Goal: Task Accomplishment & Management: Manage account settings

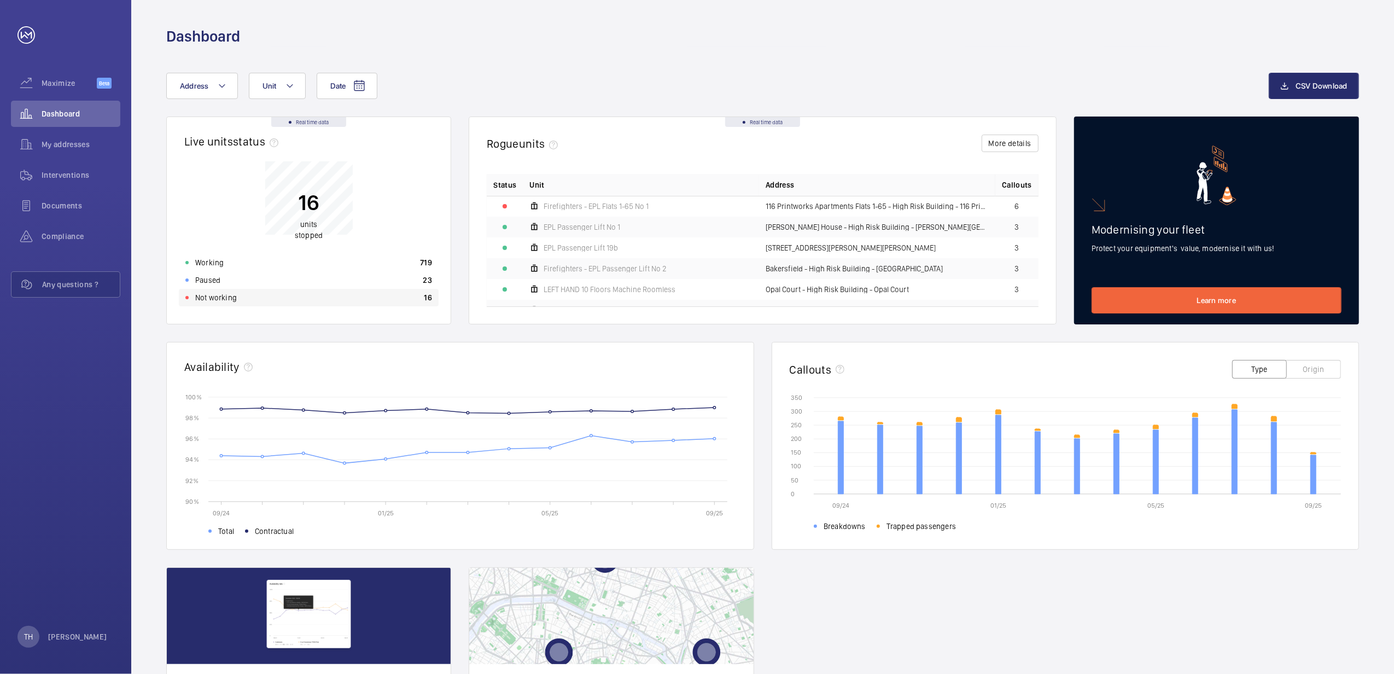
click at [207, 294] on p "Not working" at bounding box center [216, 297] width 42 height 11
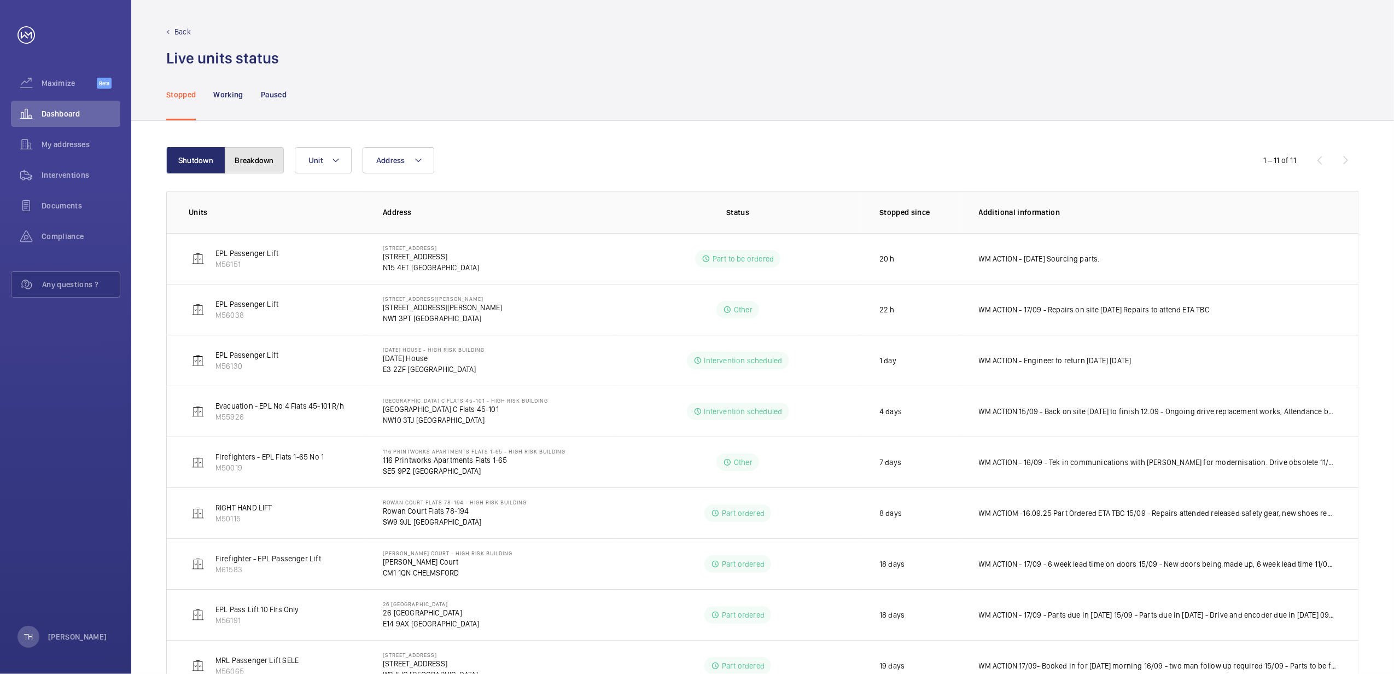
click at [261, 158] on button "Breakdown" at bounding box center [254, 160] width 59 height 26
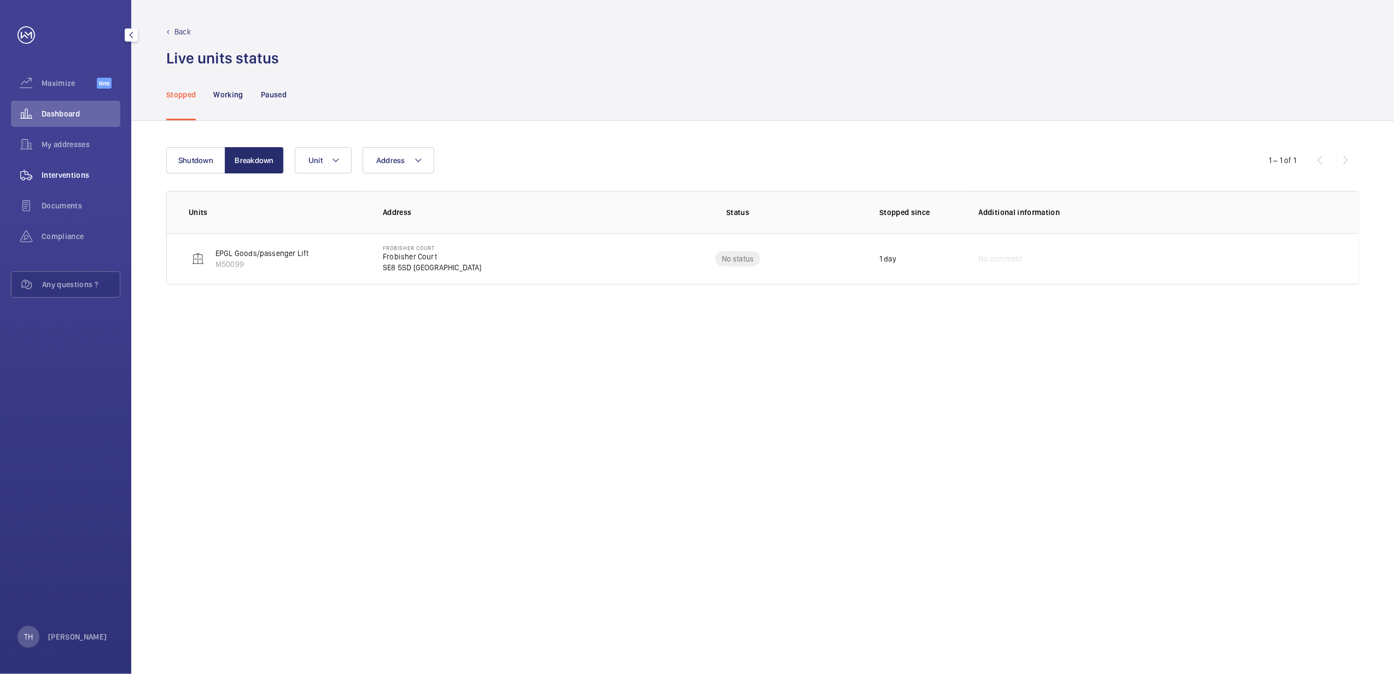
click at [68, 174] on span "Interventions" at bounding box center [81, 174] width 79 height 11
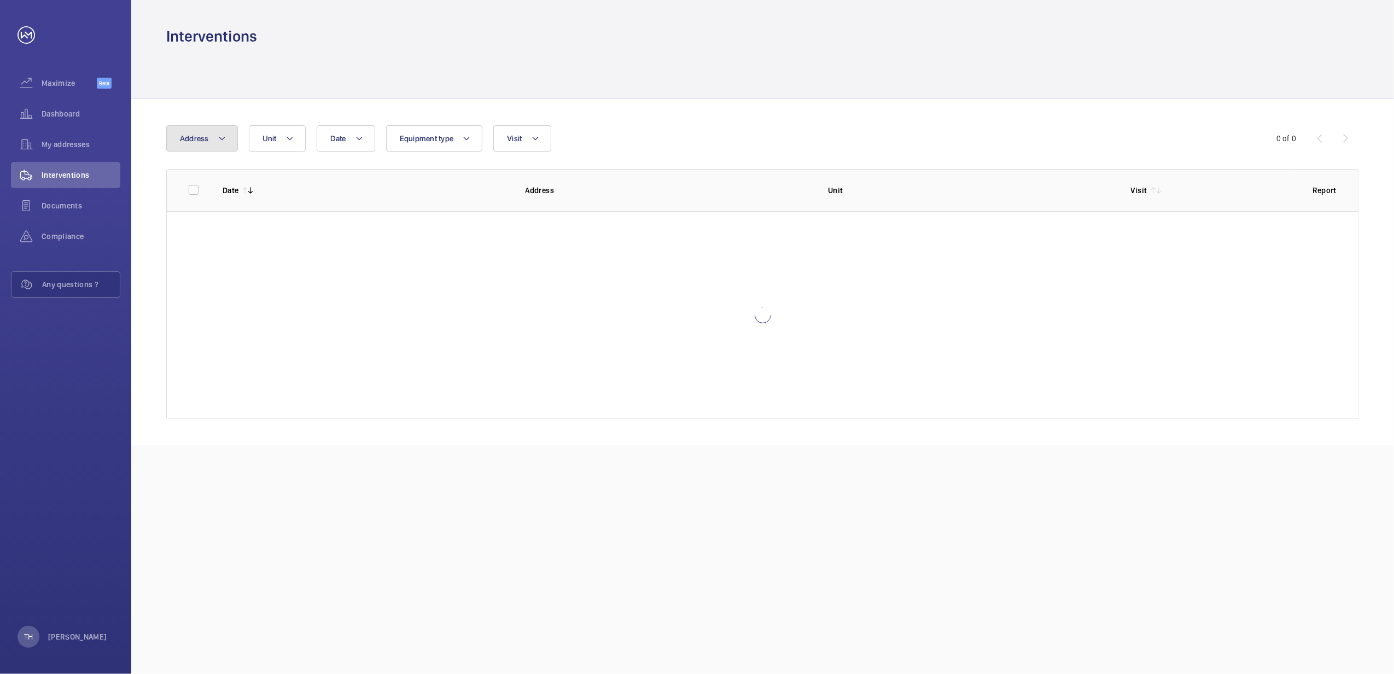
click at [225, 136] on mat-icon at bounding box center [222, 138] width 9 height 13
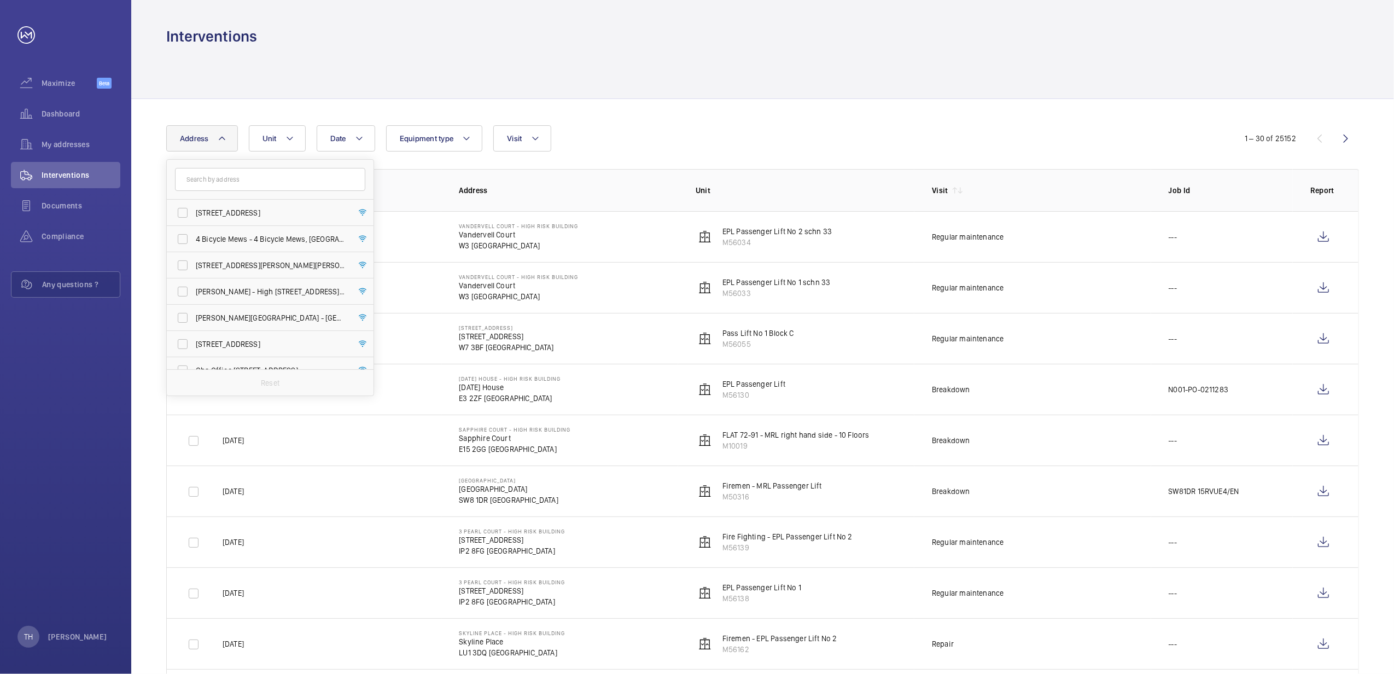
click at [220, 171] on input "text" at bounding box center [270, 179] width 190 height 23
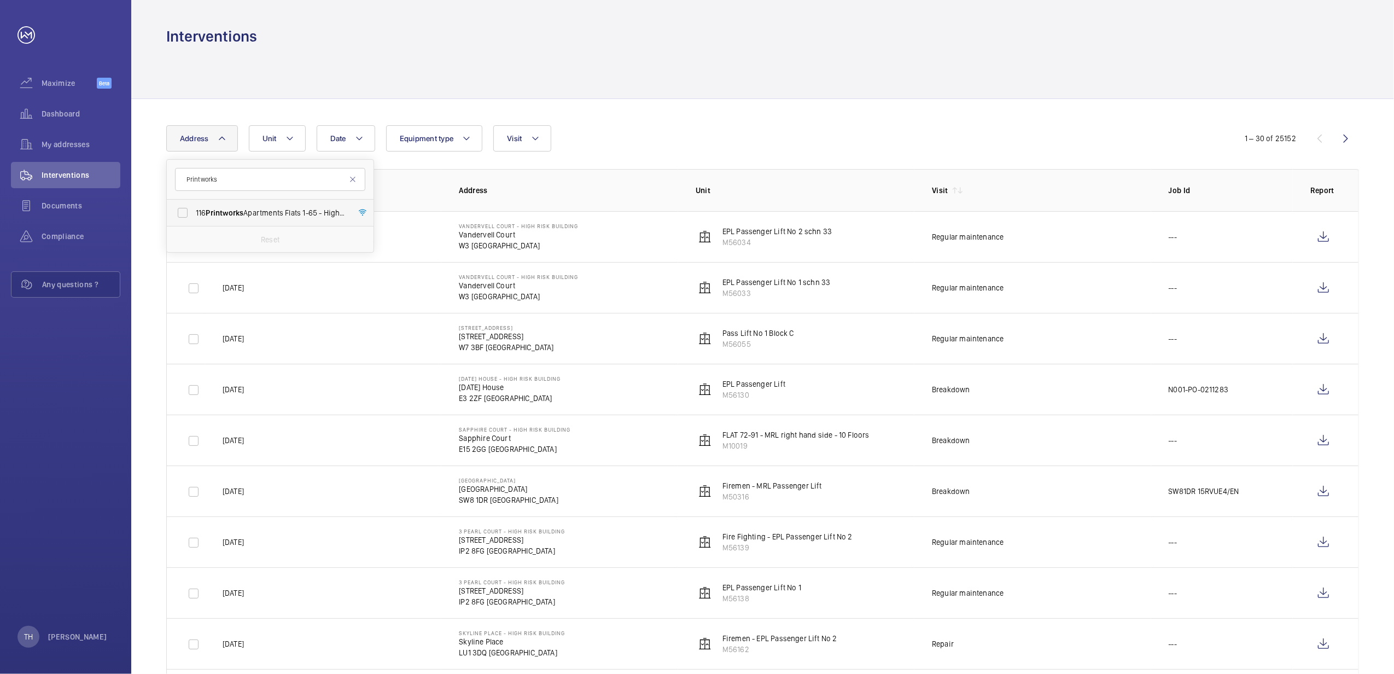
type input "Printworks"
click at [208, 213] on span "Printworks" at bounding box center [225, 212] width 38 height 9
click at [194, 213] on input "116 Printworks Apartments Flats 1-65 - High Risk Building - 116 Printworks Apar…" at bounding box center [183, 213] width 22 height 22
checkbox input "true"
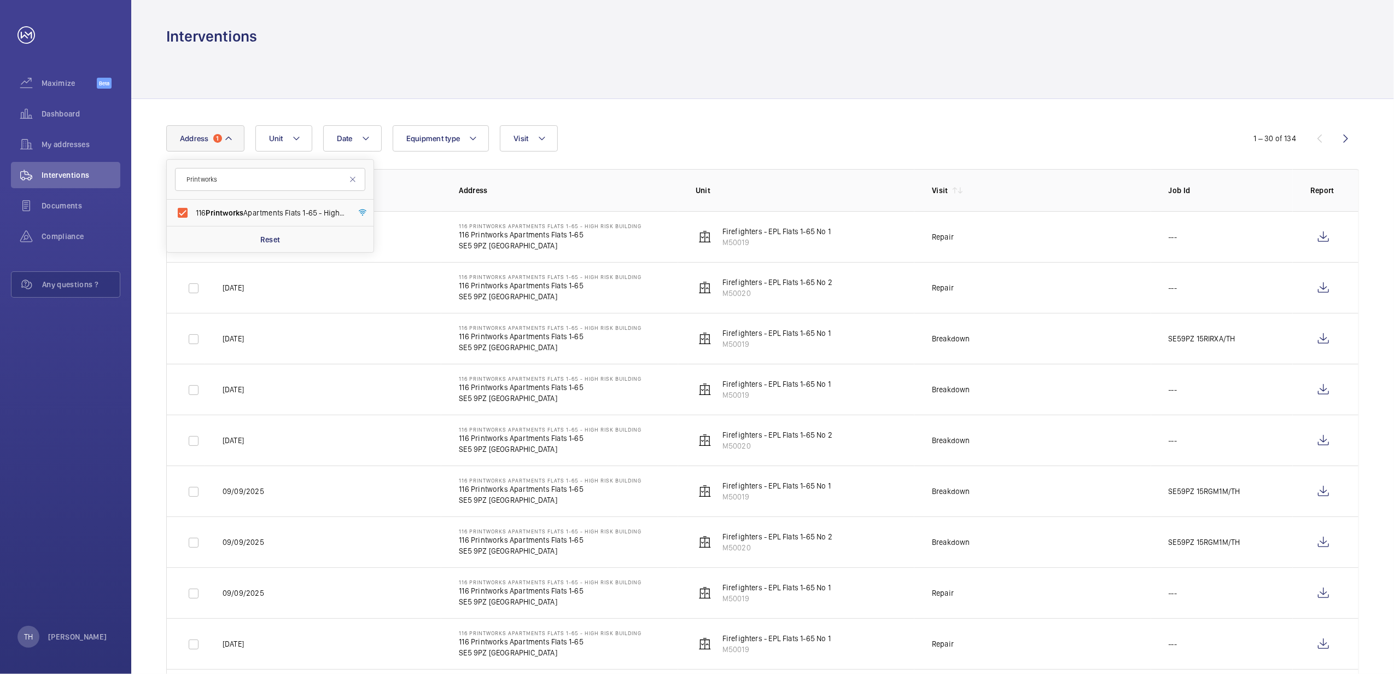
click at [700, 39] on div "Interventions" at bounding box center [762, 36] width 1192 height 20
